Goal: Check status

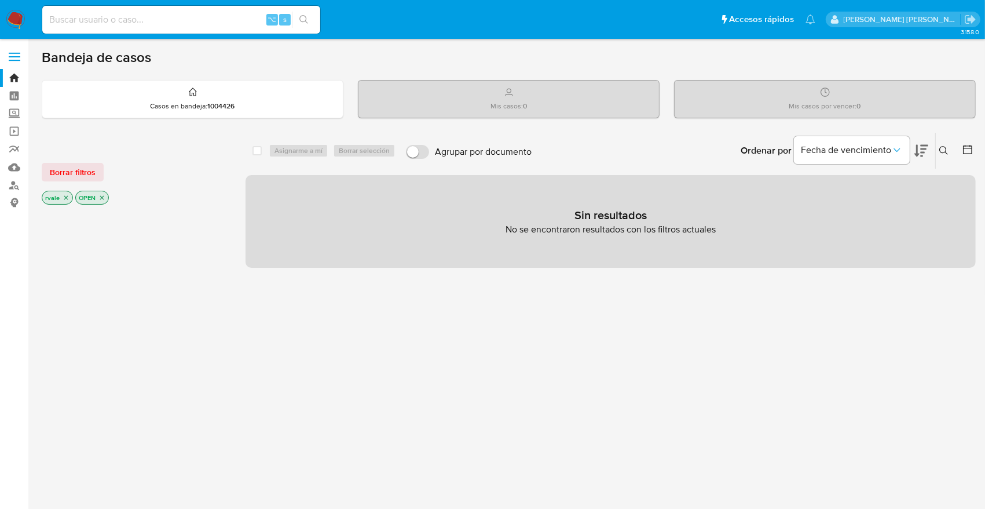
click at [155, 19] on input at bounding box center [181, 19] width 278 height 15
paste input "2596195384"
type input "2596195384"
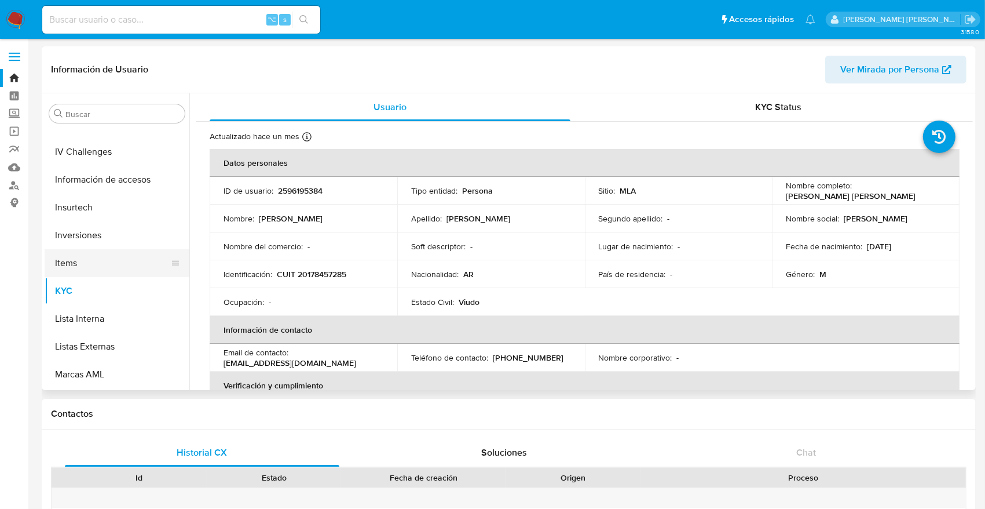
select select "10"
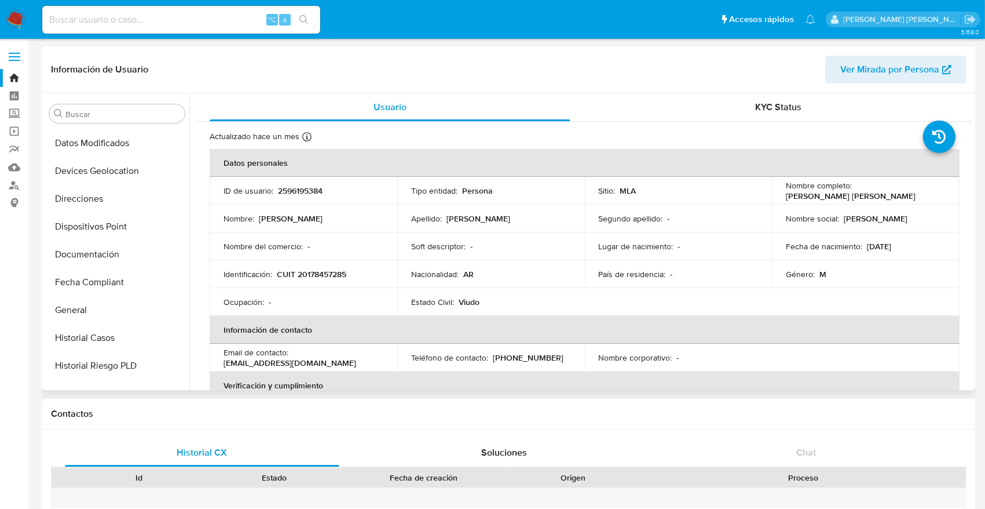
scroll to position [188, 0]
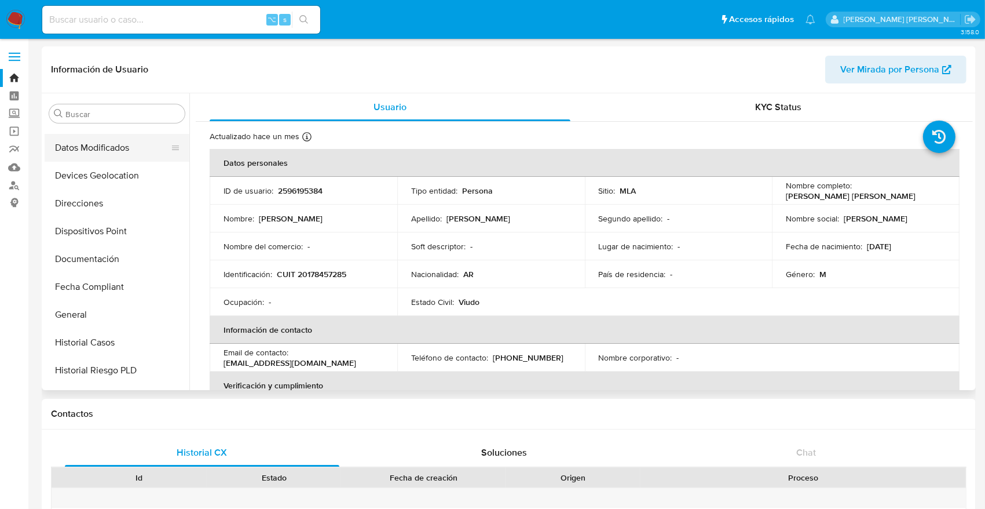
click at [108, 145] on button "Datos Modificados" at bounding box center [113, 148] width 136 height 28
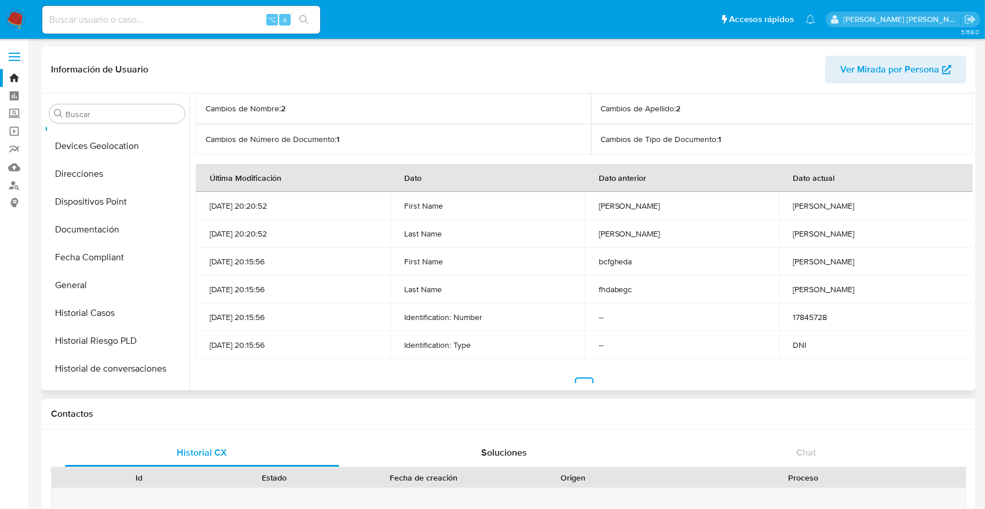
scroll to position [233, 0]
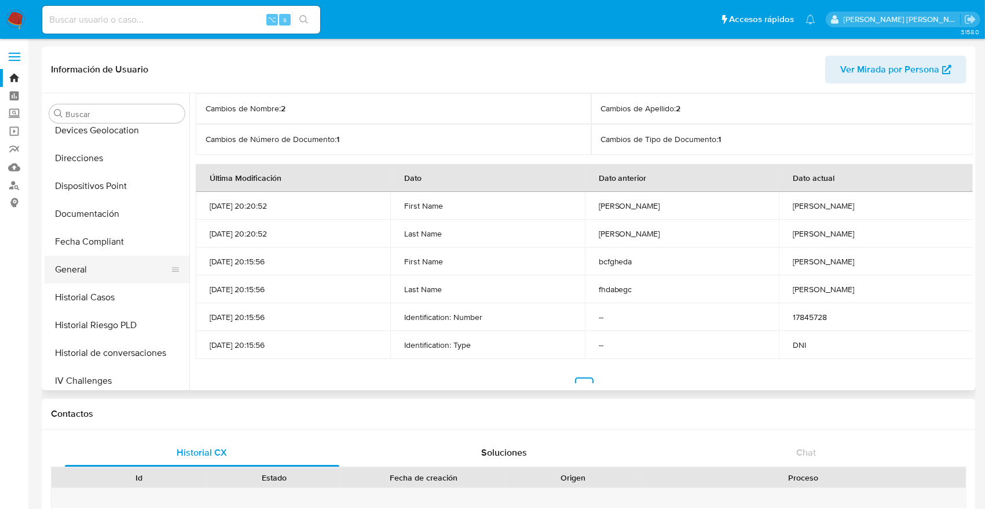
click at [86, 269] on button "General" at bounding box center [113, 269] width 136 height 28
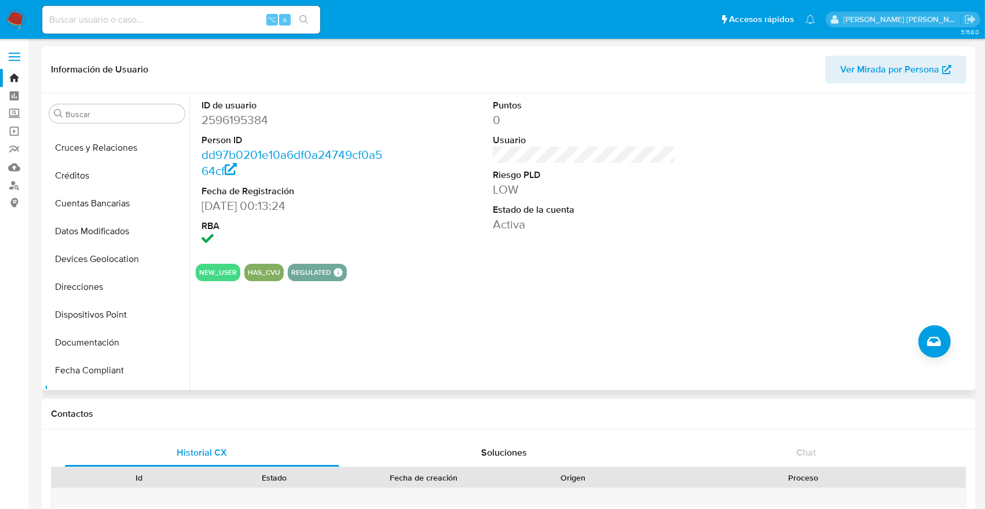
scroll to position [88, 0]
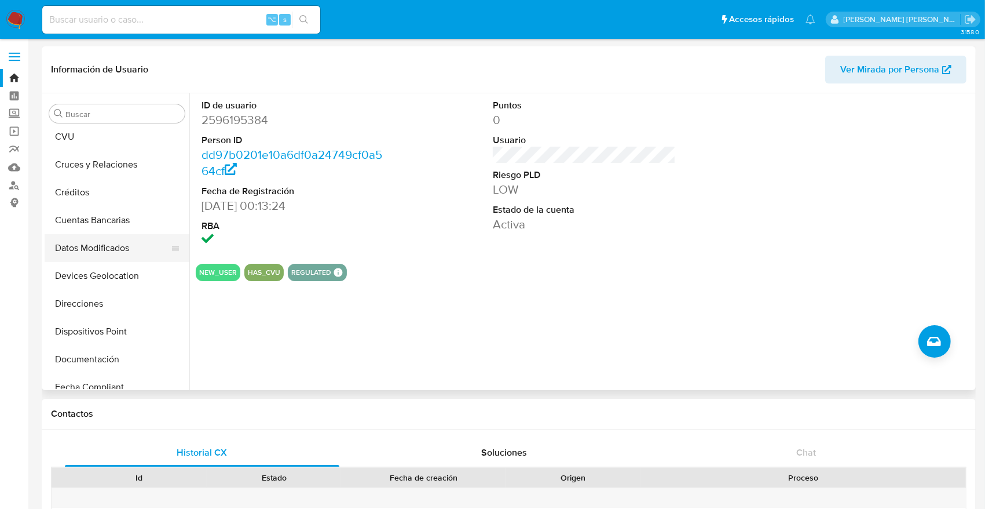
click at [103, 251] on button "Datos Modificados" at bounding box center [113, 248] width 136 height 28
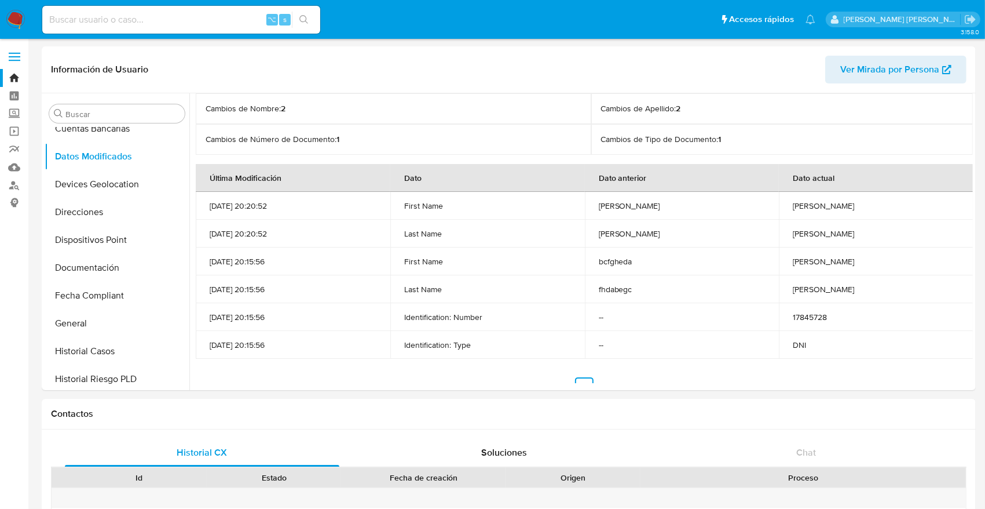
scroll to position [185, 0]
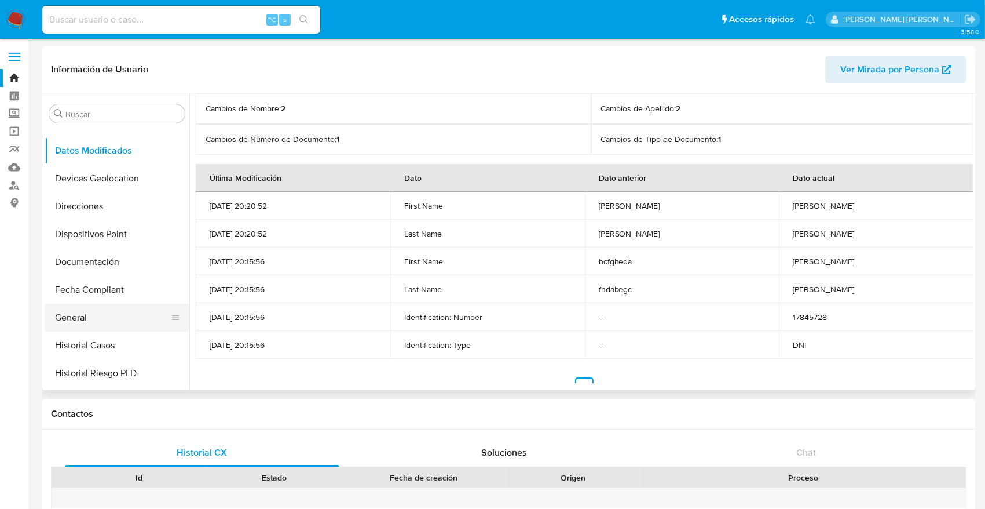
click at [82, 315] on button "General" at bounding box center [113, 318] width 136 height 28
